Goal: Task Accomplishment & Management: Manage account settings

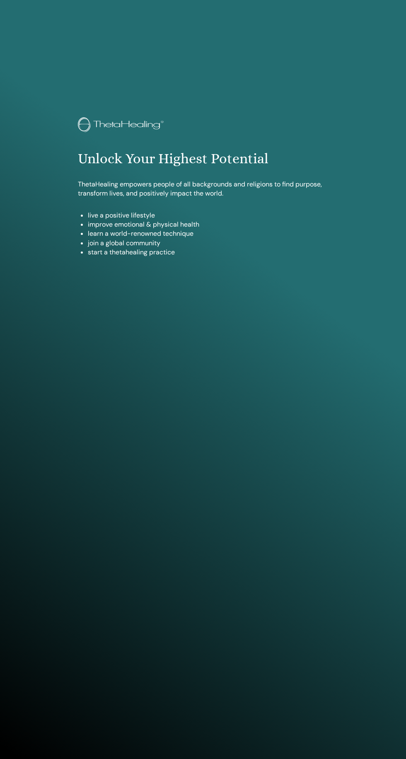
scroll to position [759, 0]
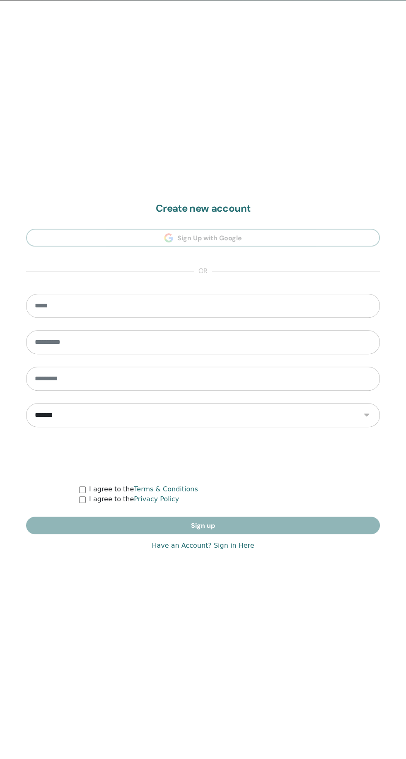
click at [141, 526] on form "**********" at bounding box center [203, 414] width 354 height 240
click at [242, 547] on link "Have an Account? Sign in Here" at bounding box center [203, 546] width 102 height 10
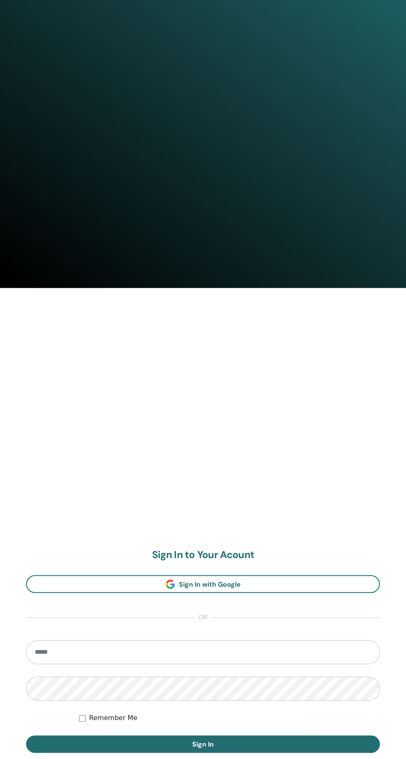
scroll to position [479, 0]
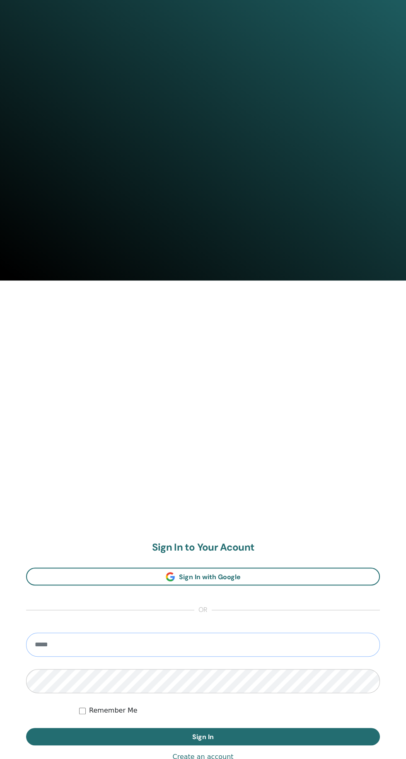
click at [77, 646] on input "email" at bounding box center [203, 645] width 354 height 24
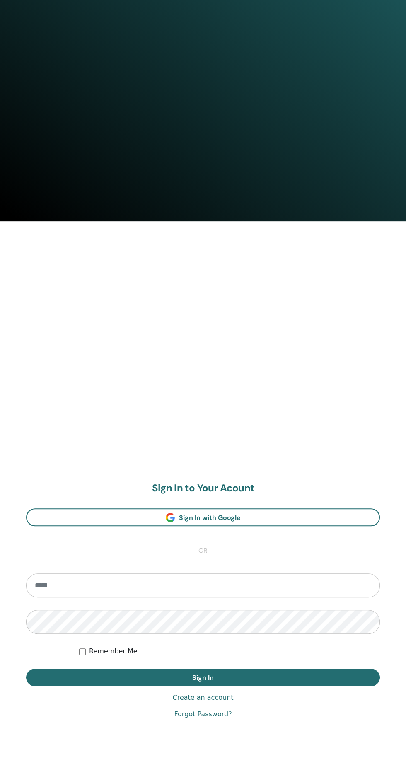
scroll to position [538, 0]
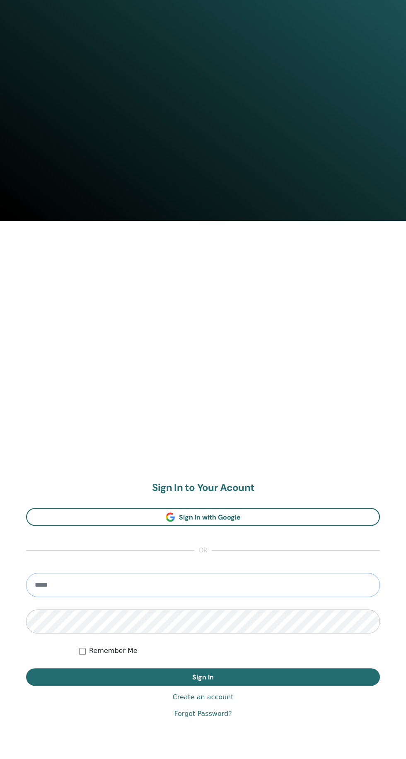
type input "**********"
click at [26, 668] on button "Sign In" at bounding box center [203, 676] width 354 height 17
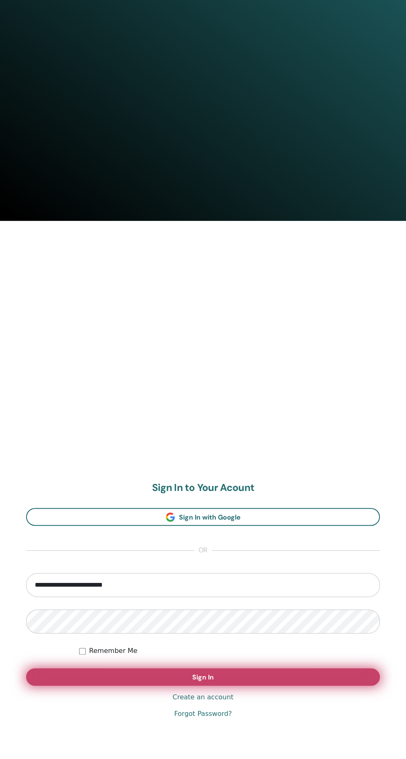
click at [267, 677] on button "Sign In" at bounding box center [203, 676] width 354 height 17
click at [279, 675] on button "Sign In" at bounding box center [203, 676] width 354 height 17
click at [139, 675] on button "Sign In" at bounding box center [203, 676] width 354 height 17
